Goal: Task Accomplishment & Management: Complete application form

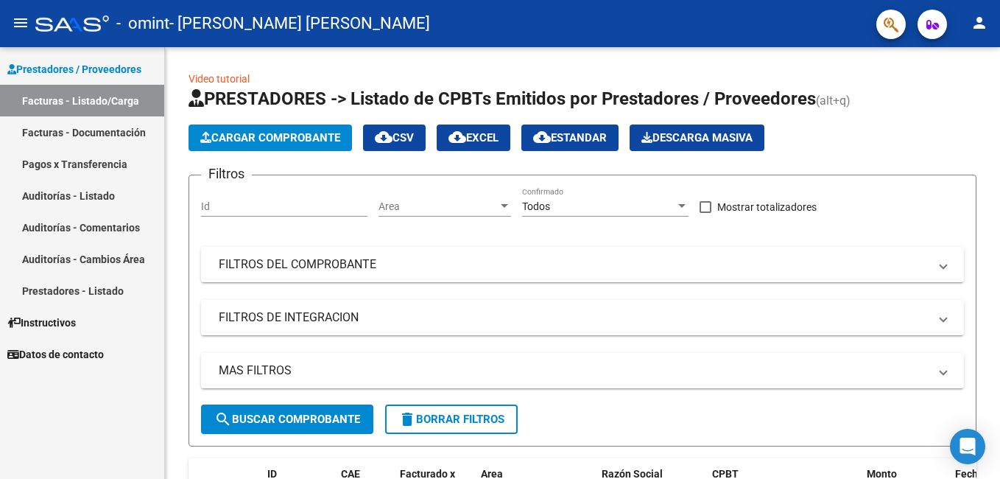
click at [291, 141] on span "Cargar Comprobante" at bounding box center [270, 137] width 140 height 13
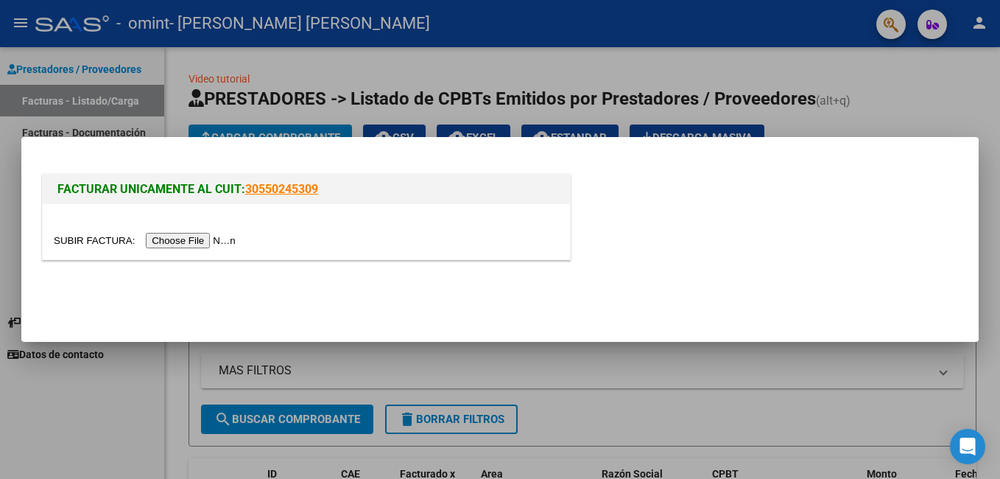
click at [181, 242] on input "file" at bounding box center [147, 240] width 186 height 15
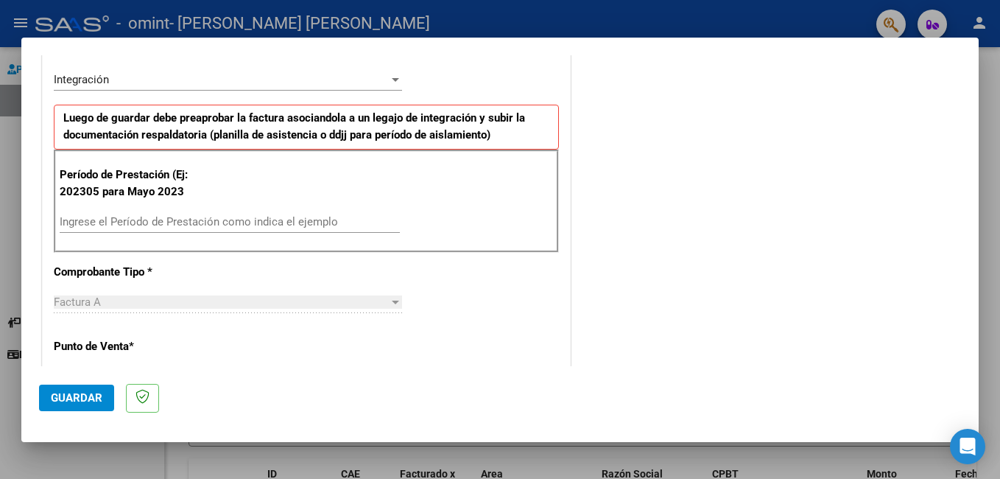
scroll to position [300, 0]
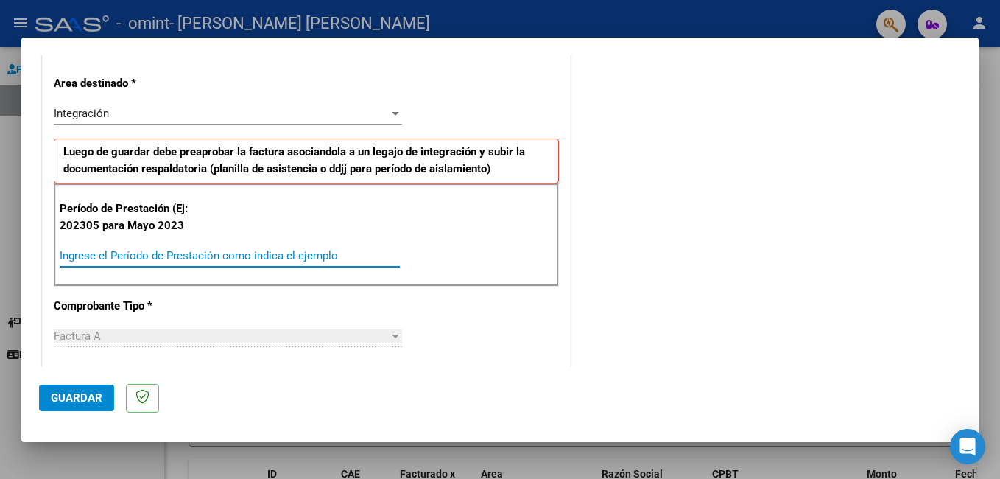
click at [152, 249] on input "Ingrese el Período de Prestación como indica el ejemplo" at bounding box center [230, 255] width 340 height 13
type input "202506"
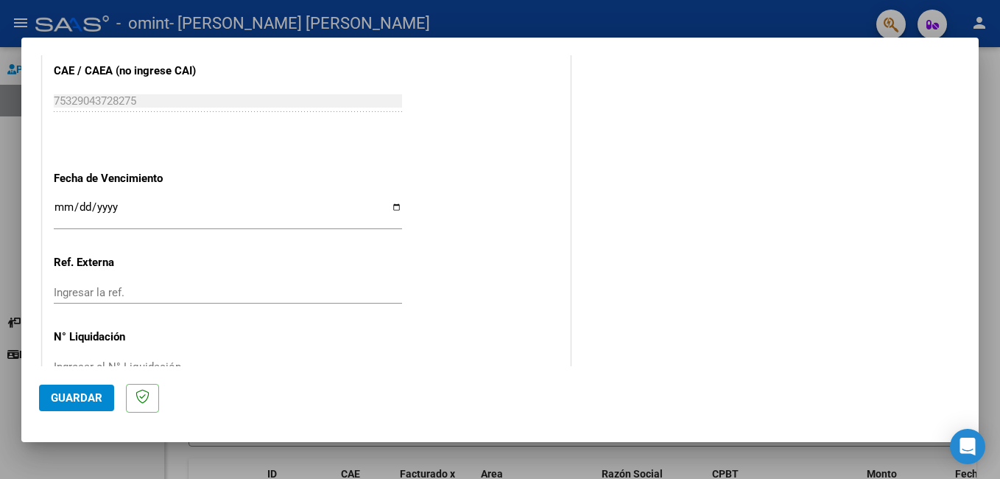
scroll to position [957, 0]
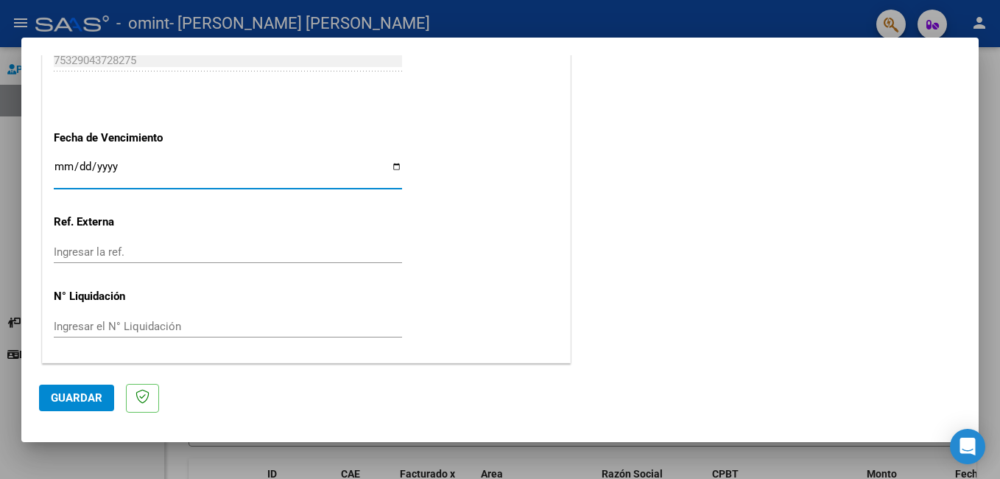
click at [392, 165] on input "Ingresar la fecha" at bounding box center [228, 173] width 348 height 24
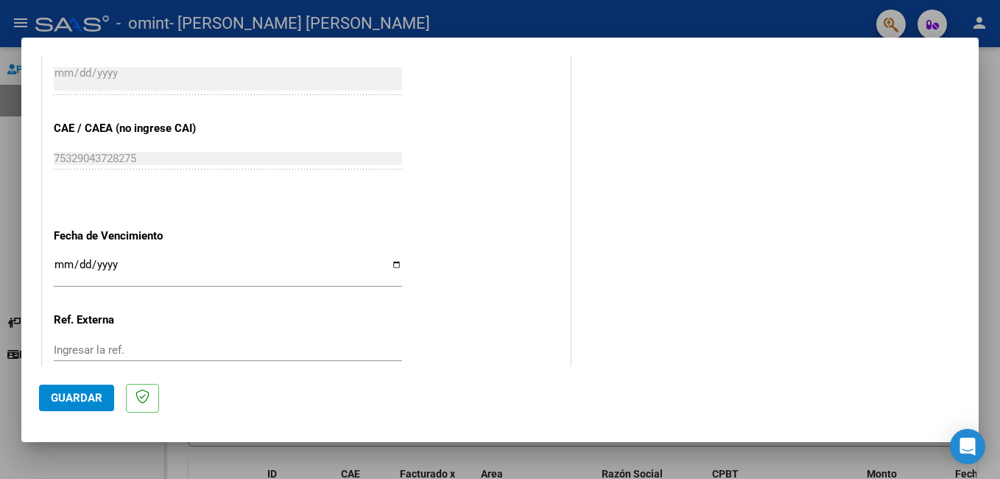
scroll to position [850, 0]
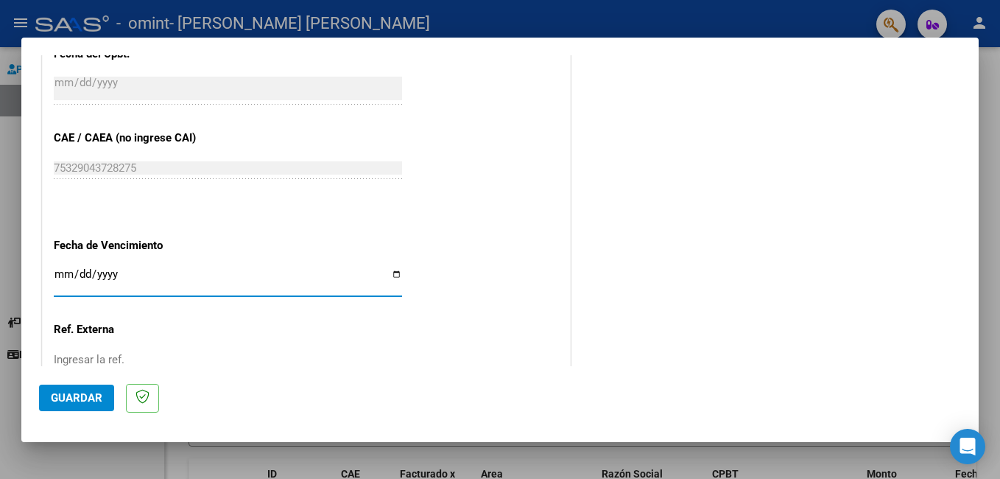
click at [387, 270] on input "[DATE]" at bounding box center [228, 280] width 348 height 24
type input "[DATE]"
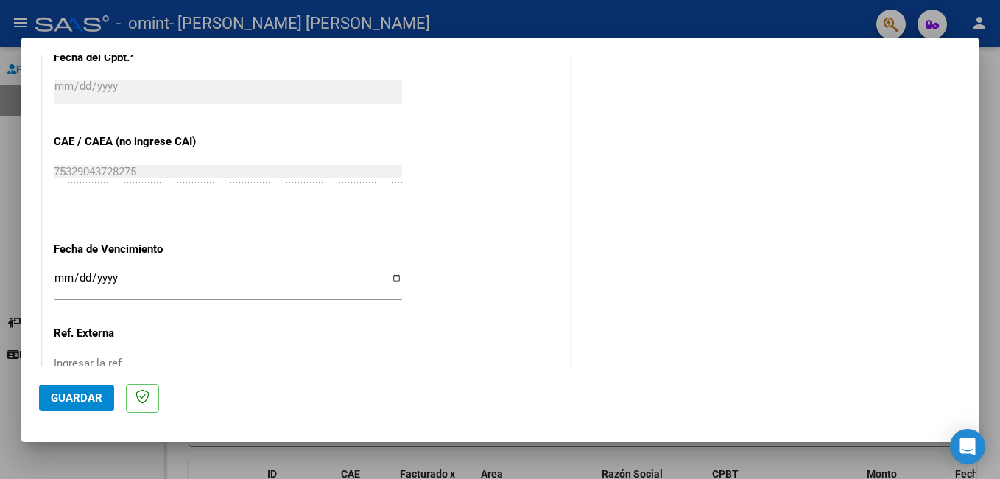
scroll to position [957, 0]
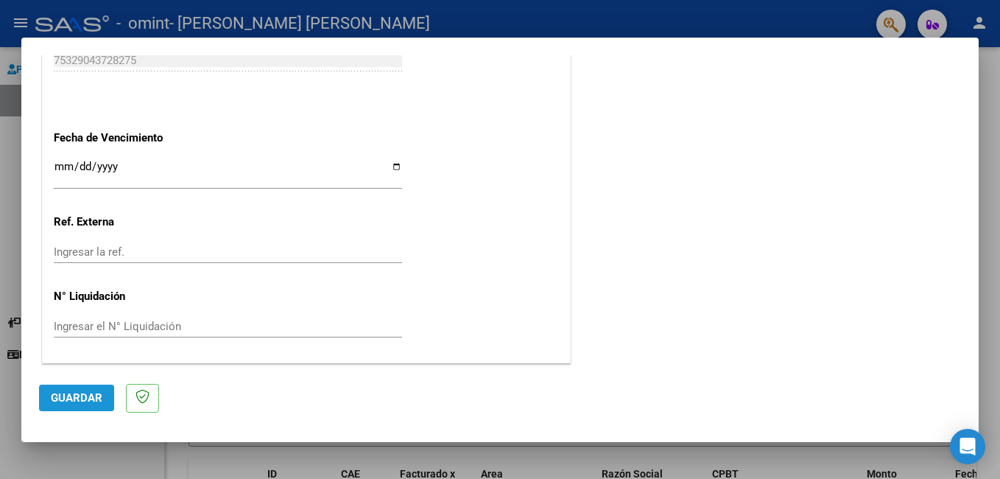
click at [62, 387] on button "Guardar" at bounding box center [76, 397] width 75 height 27
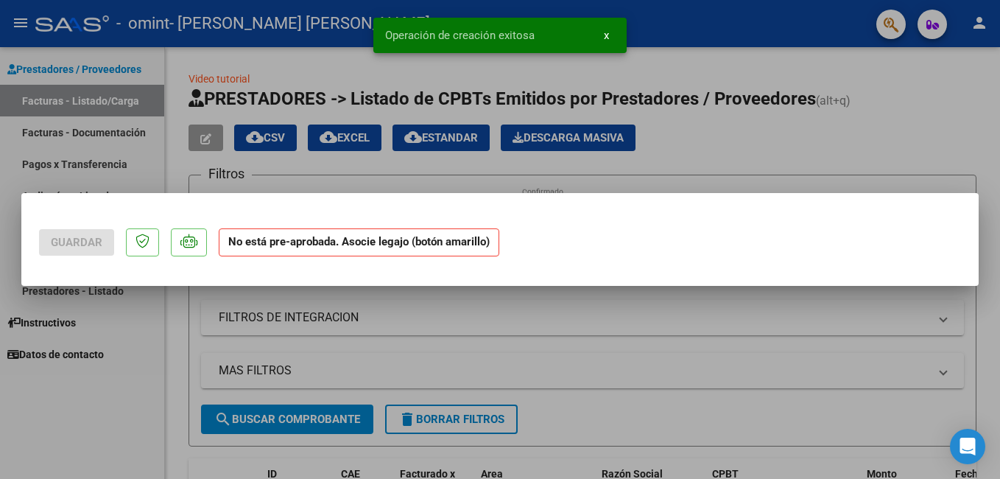
scroll to position [0, 0]
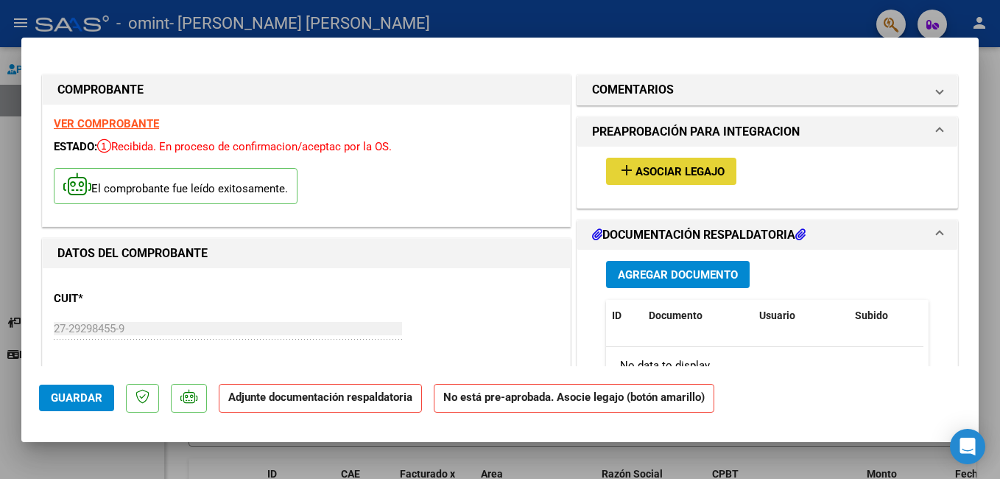
click at [676, 168] on span "Asociar Legajo" at bounding box center [679, 171] width 89 height 13
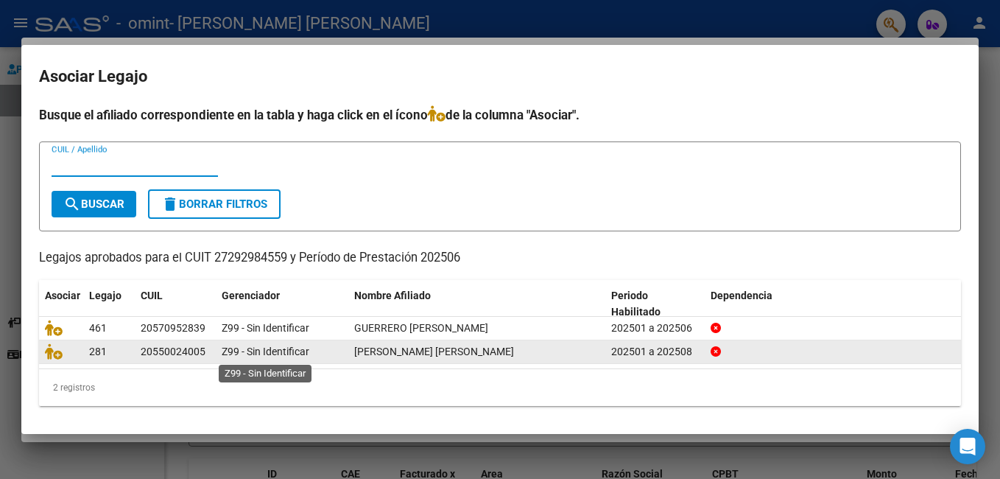
click at [236, 345] on span "Z99 - Sin Identificar" at bounding box center [266, 351] width 88 height 12
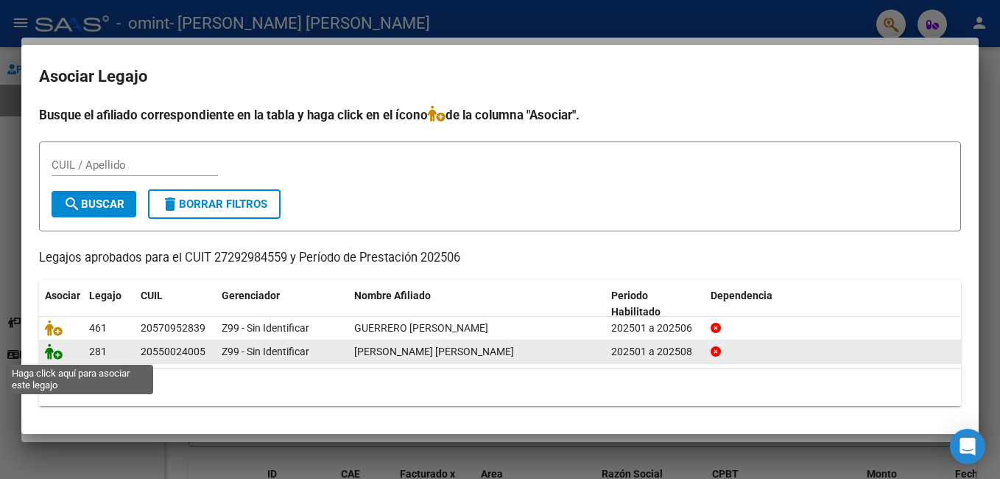
click at [46, 353] on icon at bounding box center [54, 351] width 18 height 16
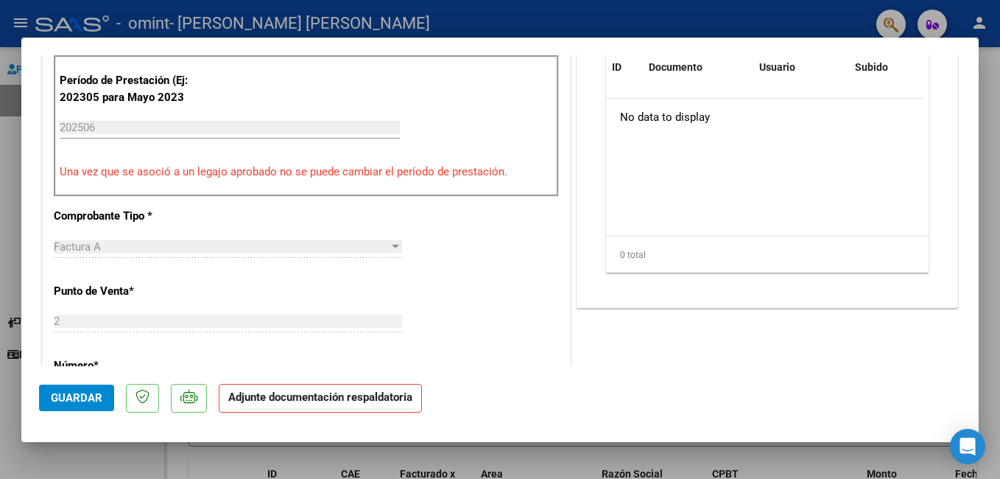
scroll to position [292, 0]
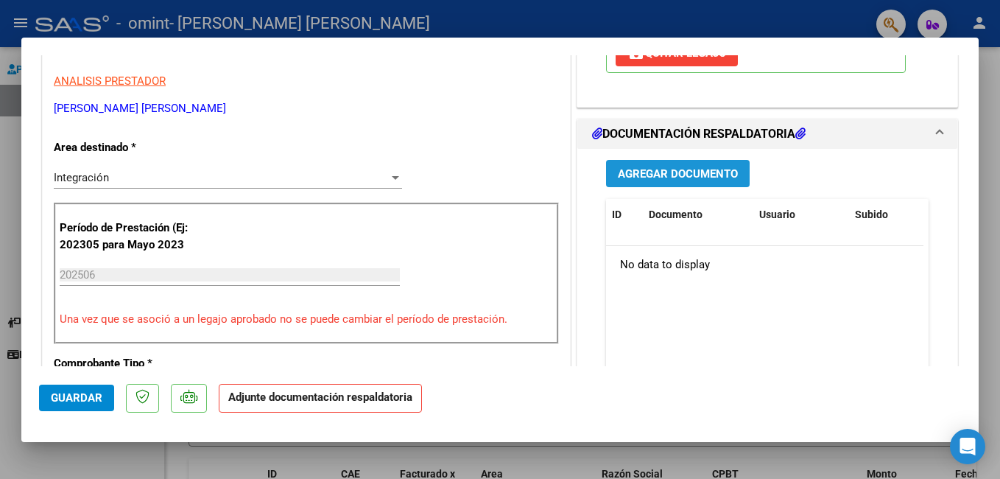
click at [677, 173] on span "Agregar Documento" at bounding box center [678, 173] width 120 height 13
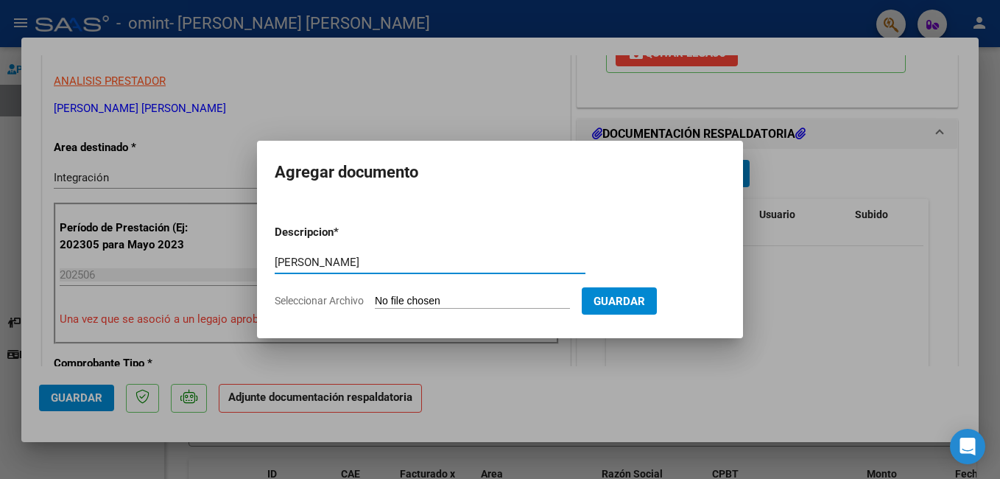
type input "[PERSON_NAME]"
click at [645, 303] on span "Guardar" at bounding box center [619, 301] width 52 height 13
click at [404, 301] on input "Seleccionar Archivo" at bounding box center [472, 302] width 195 height 14
type input "C:\fakepath\PLAJUNIO [PERSON_NAME].pdf"
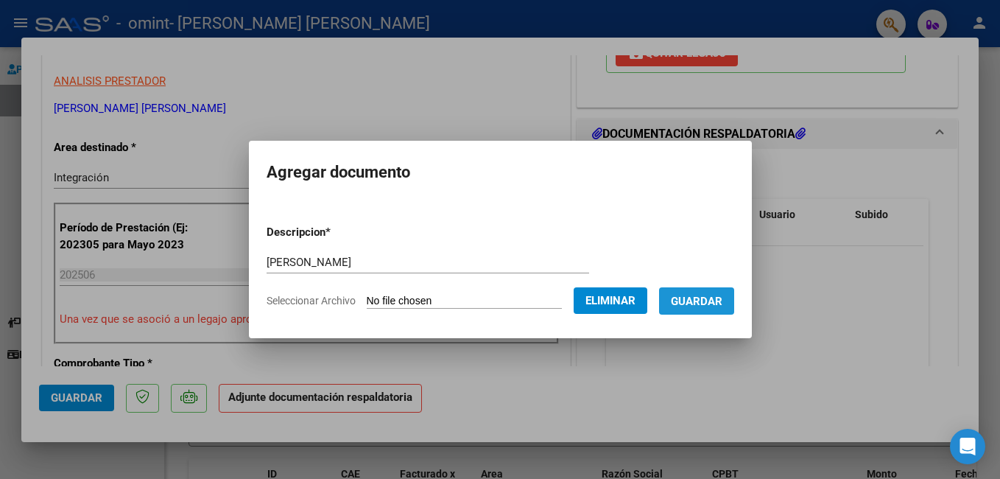
click at [722, 298] on span "Guardar" at bounding box center [697, 301] width 52 height 13
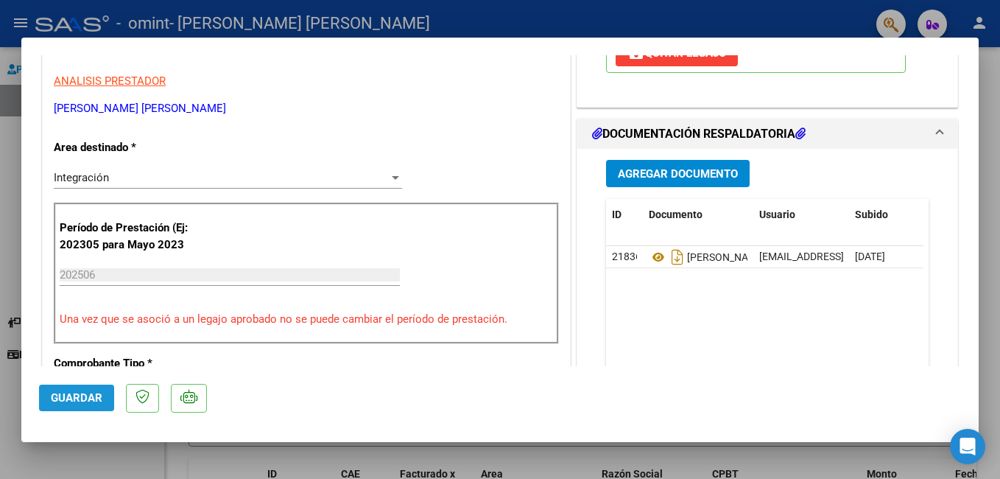
click at [69, 392] on span "Guardar" at bounding box center [77, 397] width 52 height 13
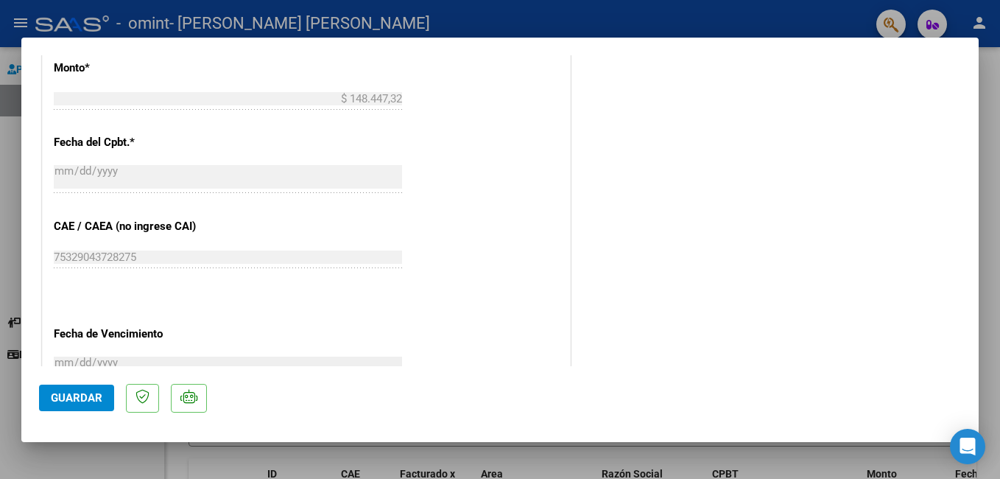
scroll to position [1006, 0]
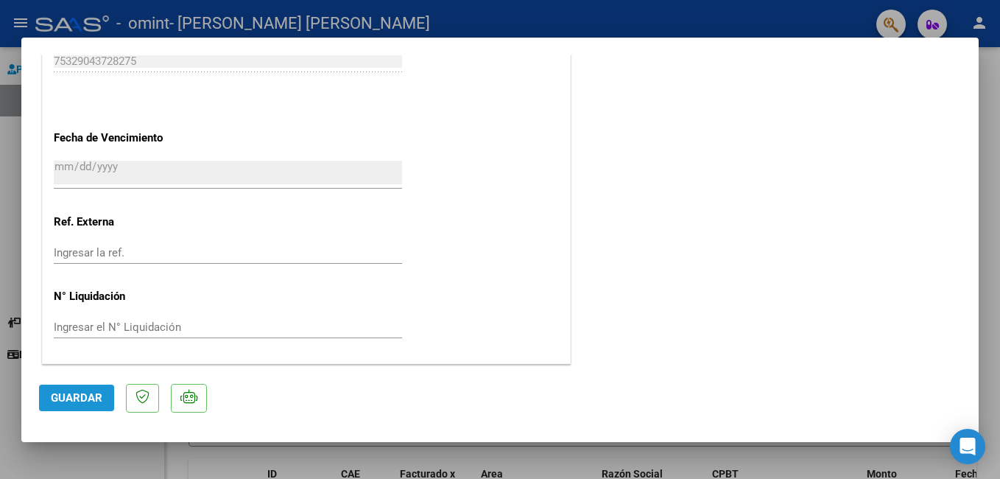
click at [98, 386] on button "Guardar" at bounding box center [76, 397] width 75 height 27
